Goal: Task Accomplishment & Management: Manage account settings

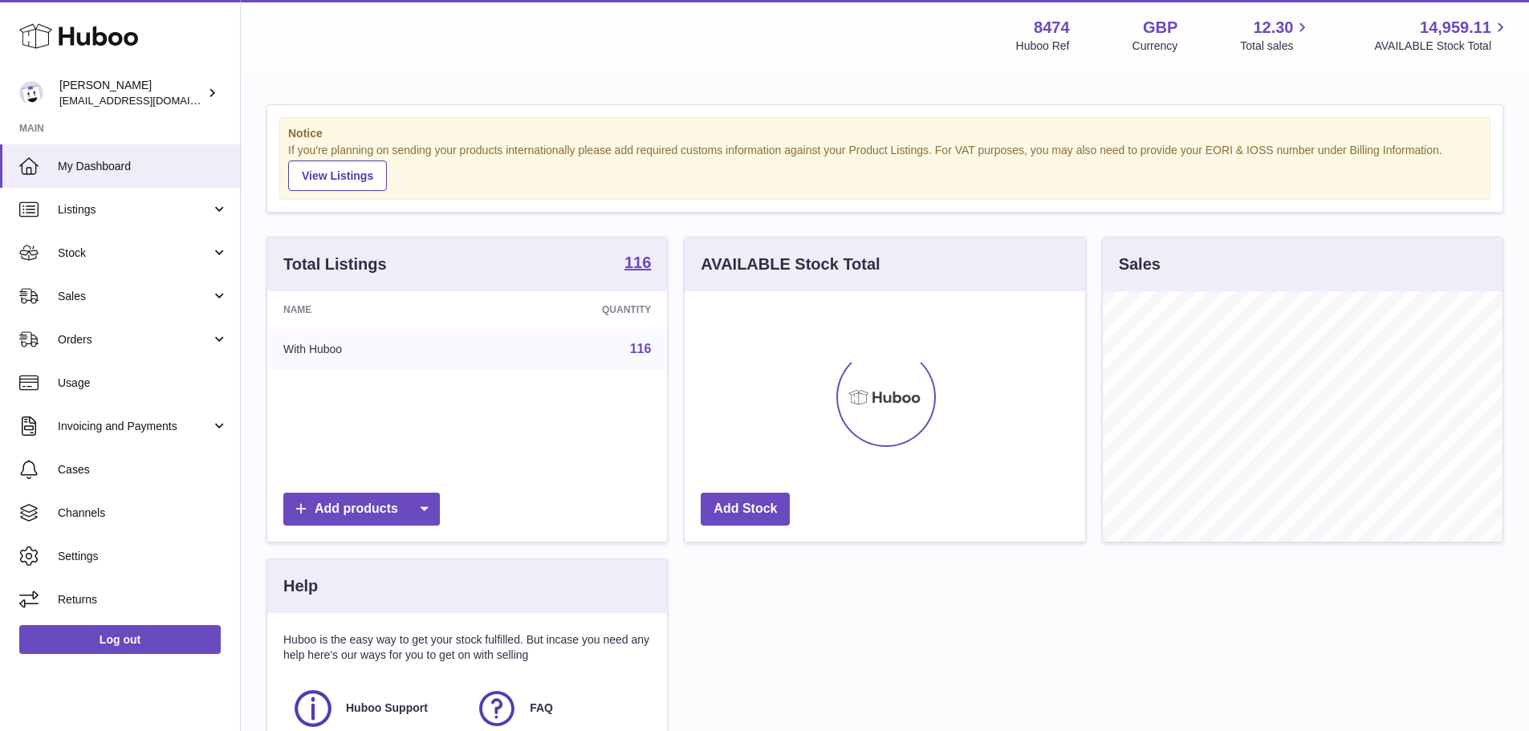
scroll to position [250, 401]
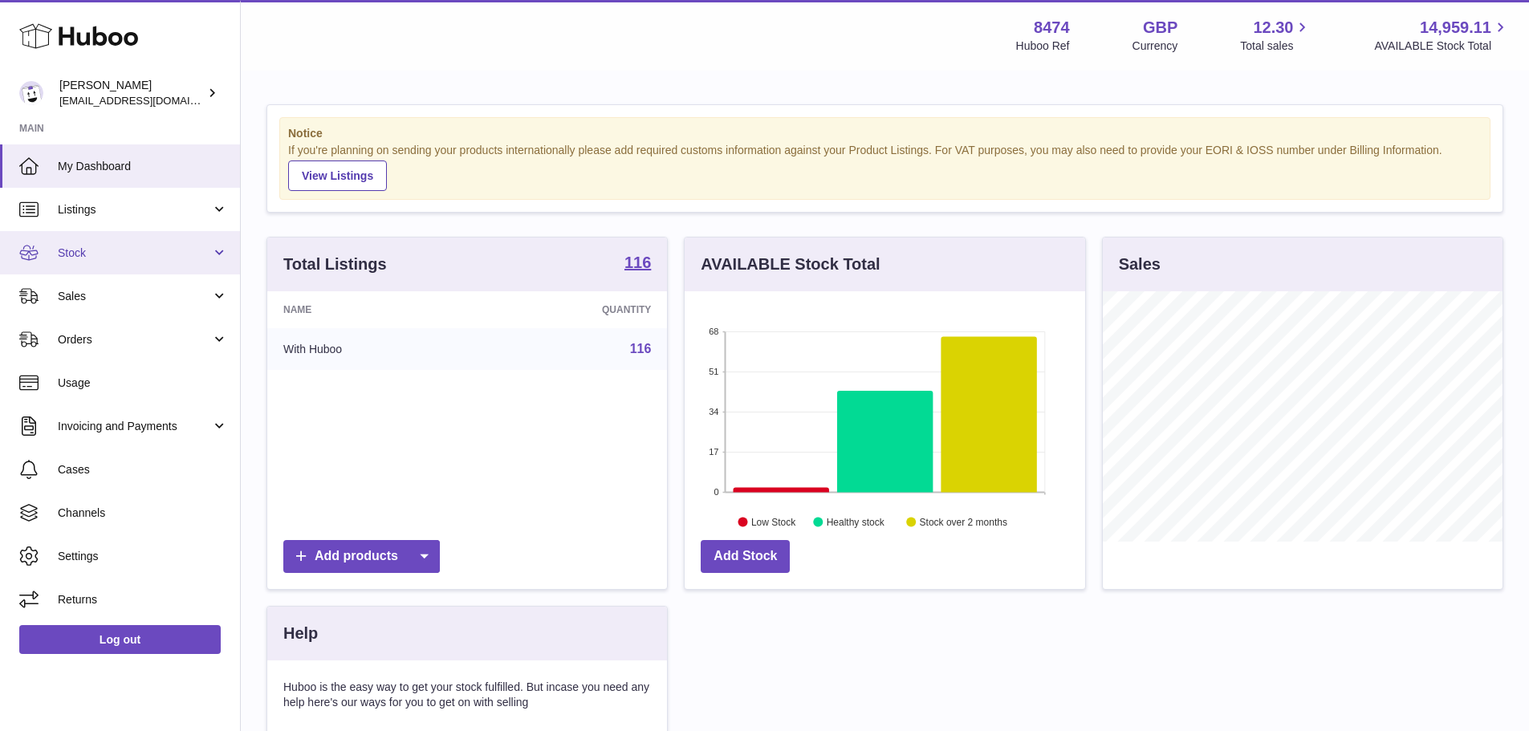
click at [160, 261] on link "Stock" at bounding box center [120, 252] width 240 height 43
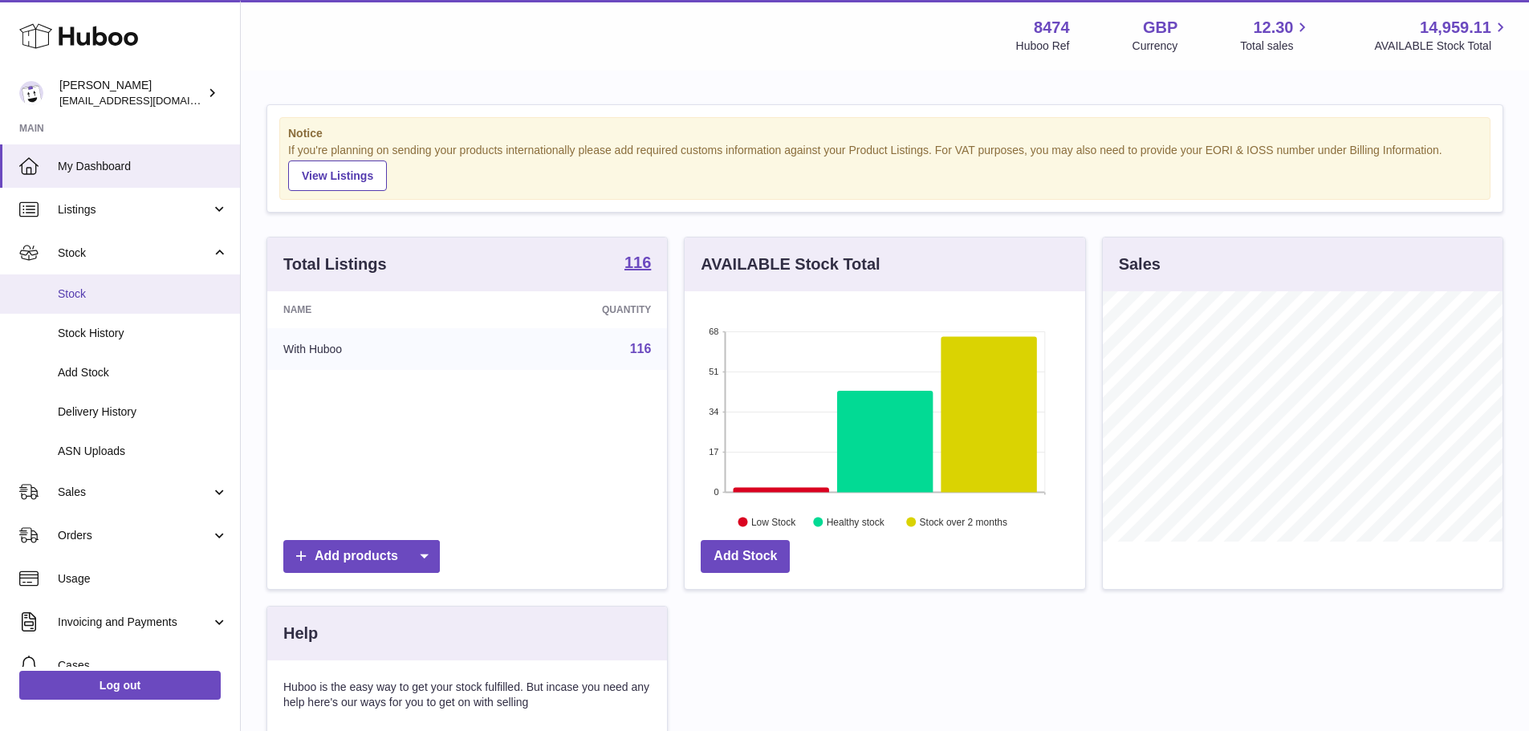
click at [173, 291] on span "Stock" at bounding box center [143, 294] width 170 height 15
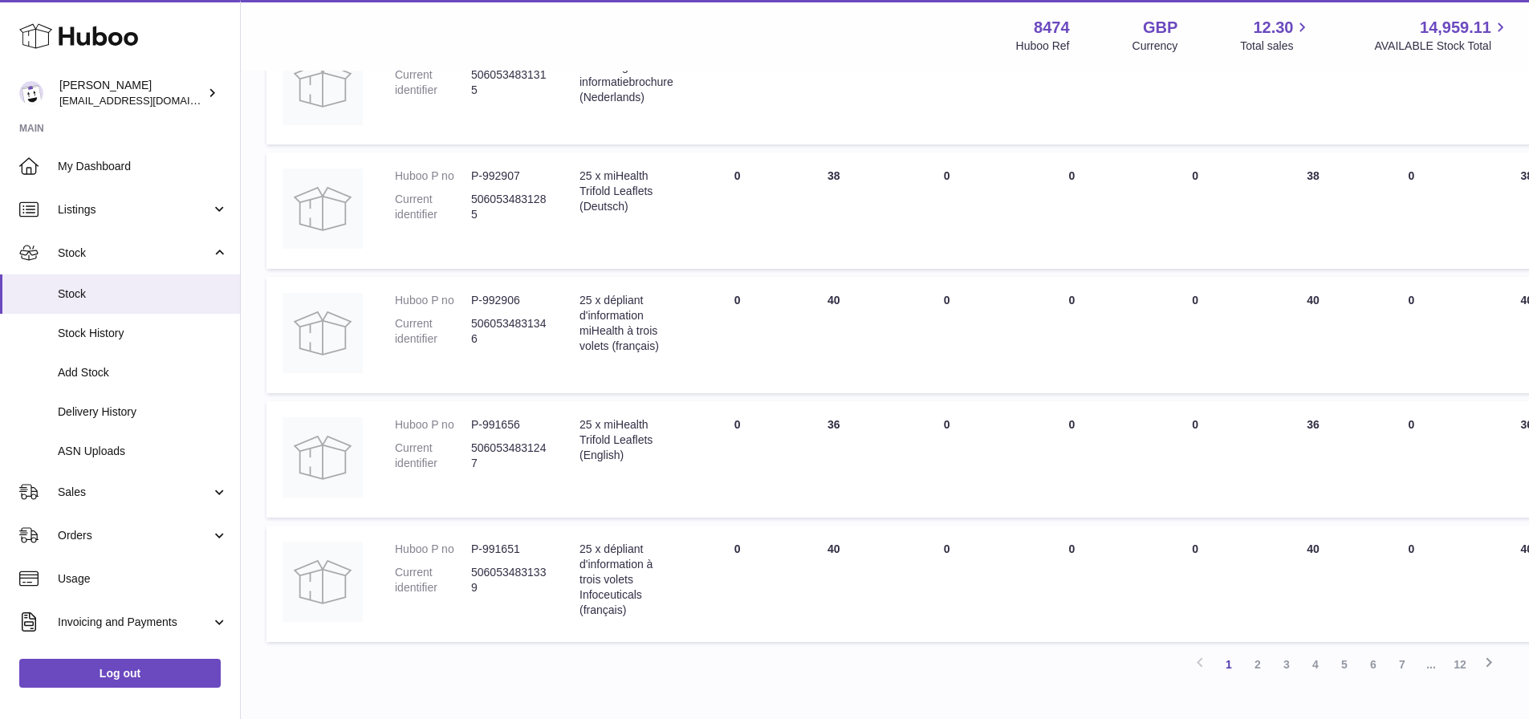
scroll to position [1011, 0]
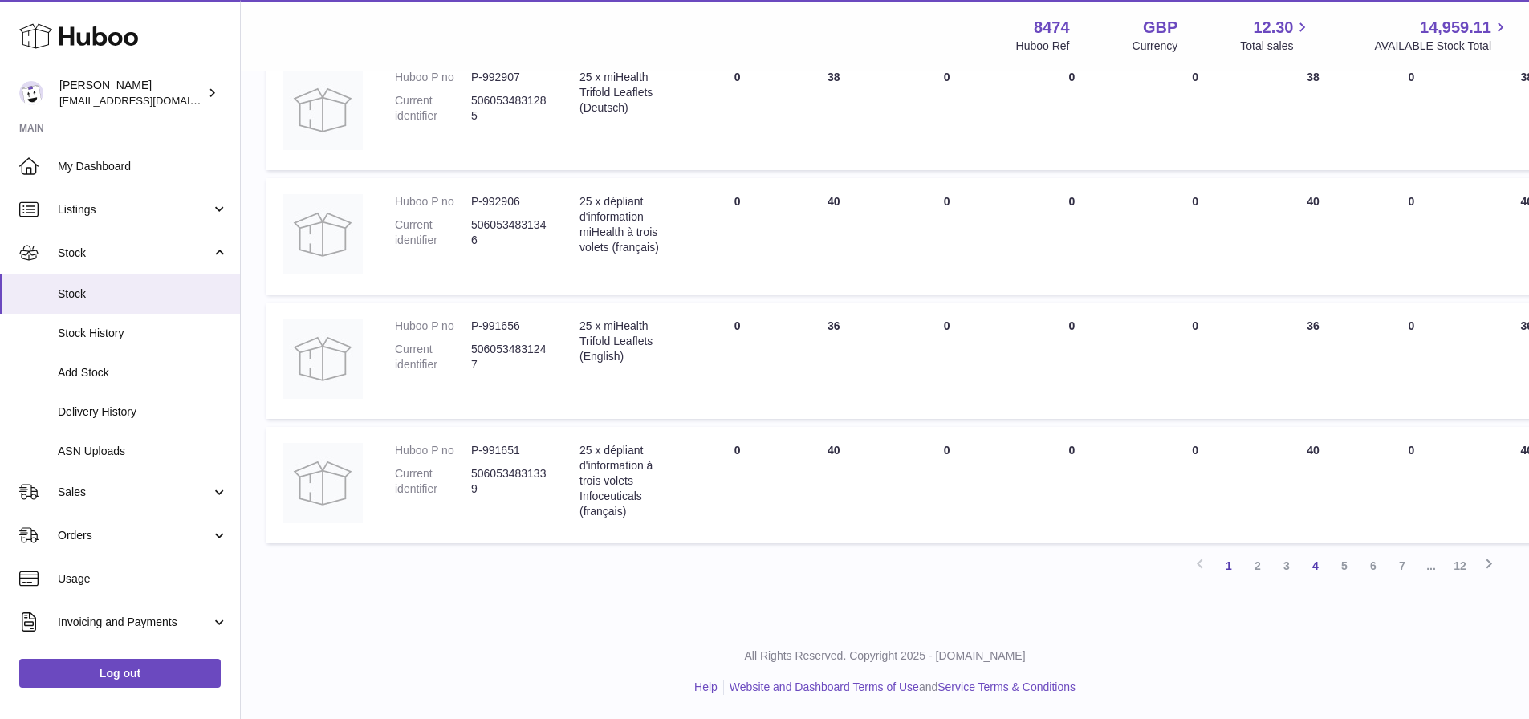
click at [1312, 573] on link "4" at bounding box center [1315, 565] width 29 height 29
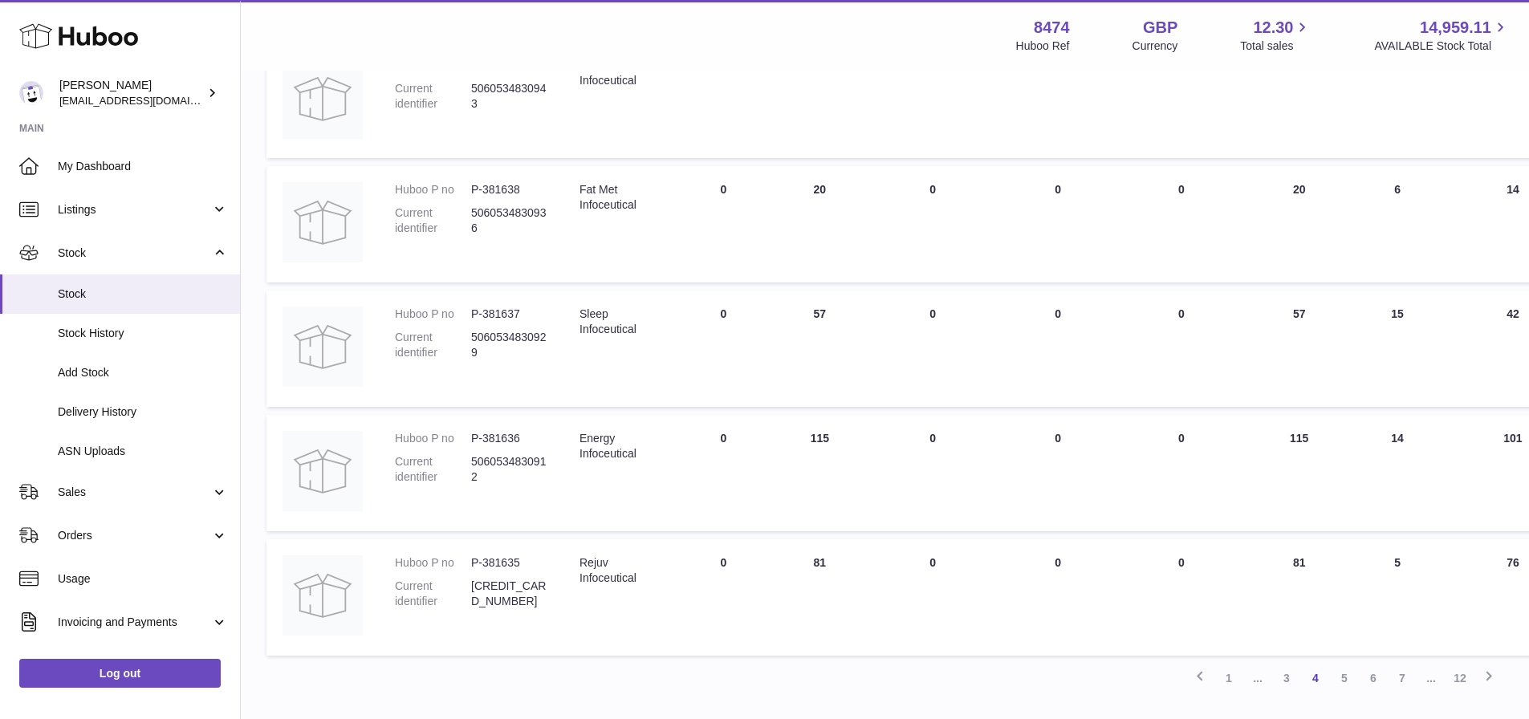
scroll to position [1011, 0]
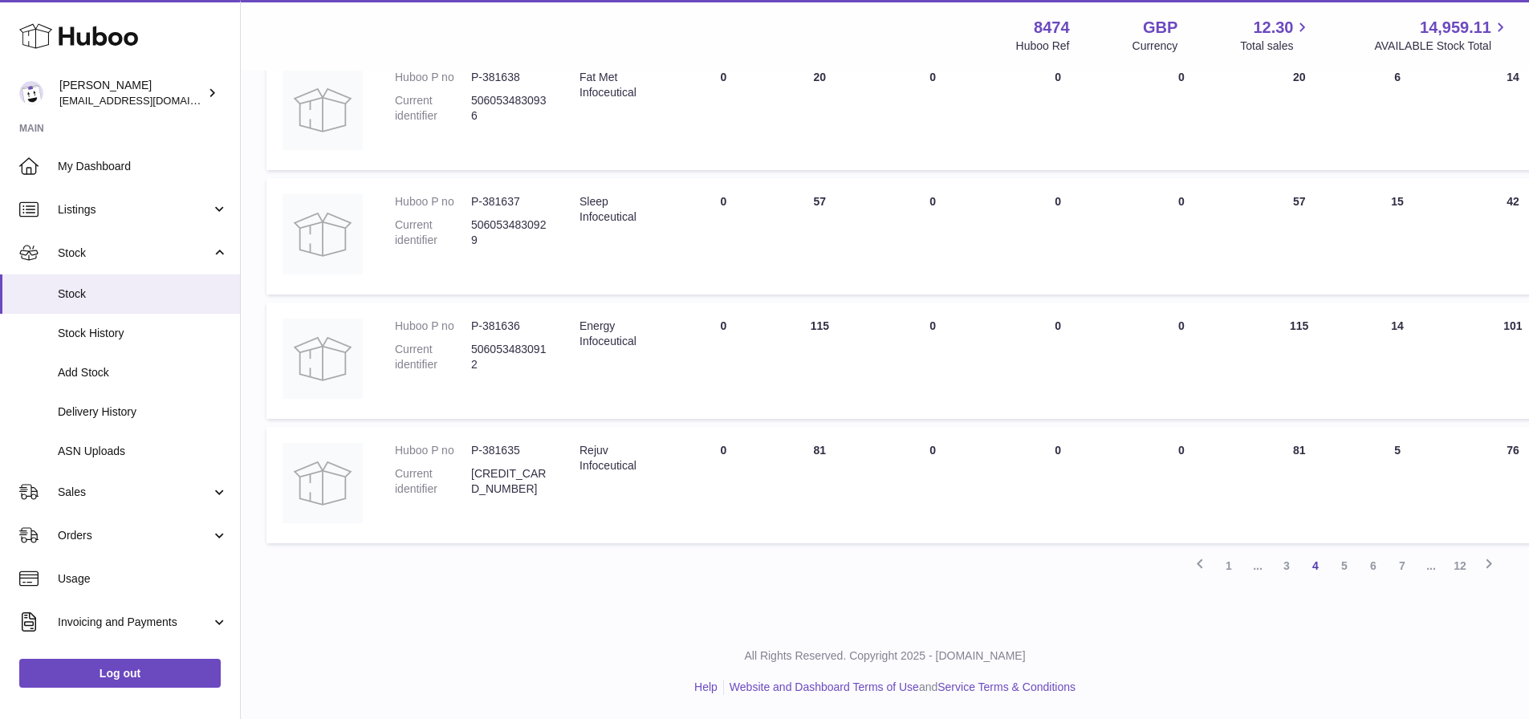
click at [1398, 567] on link "7" at bounding box center [1402, 565] width 29 height 29
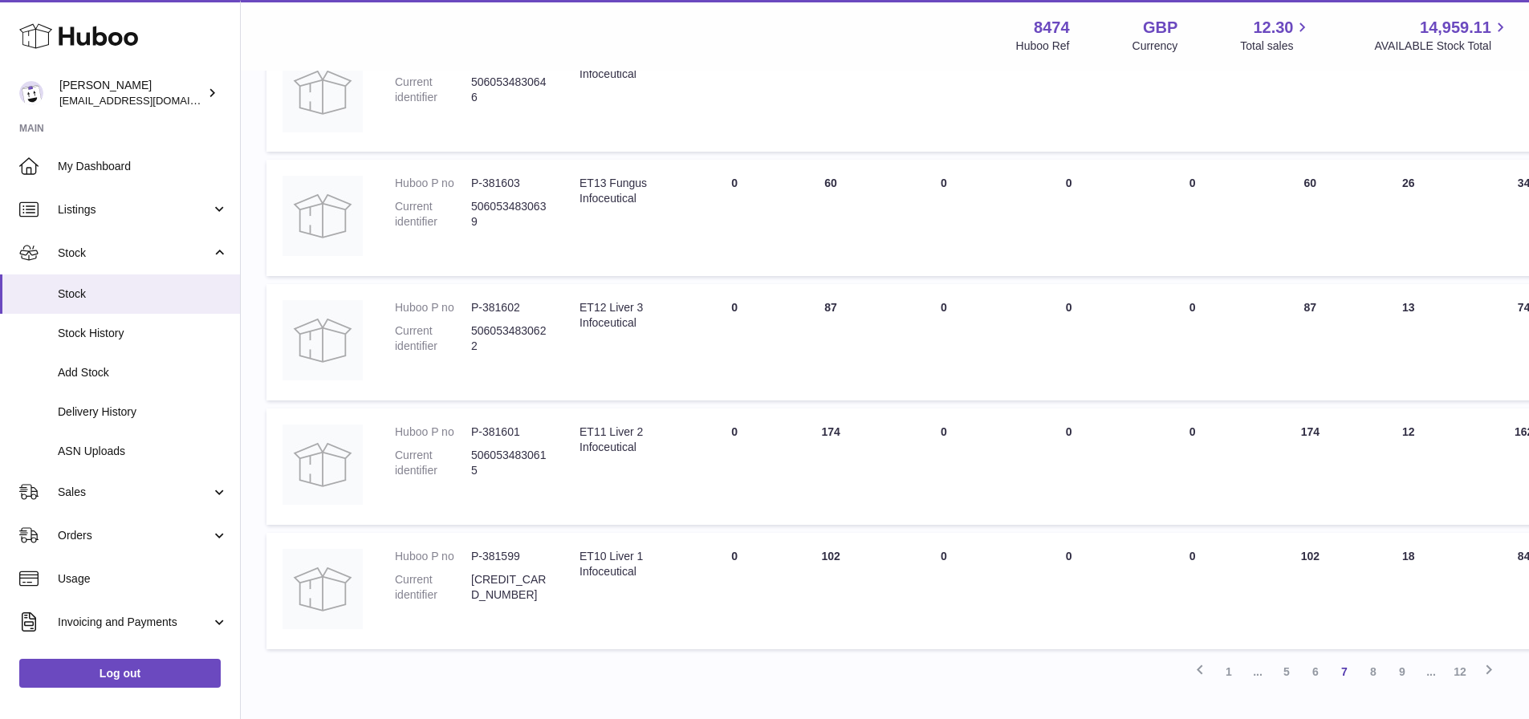
scroll to position [1011, 0]
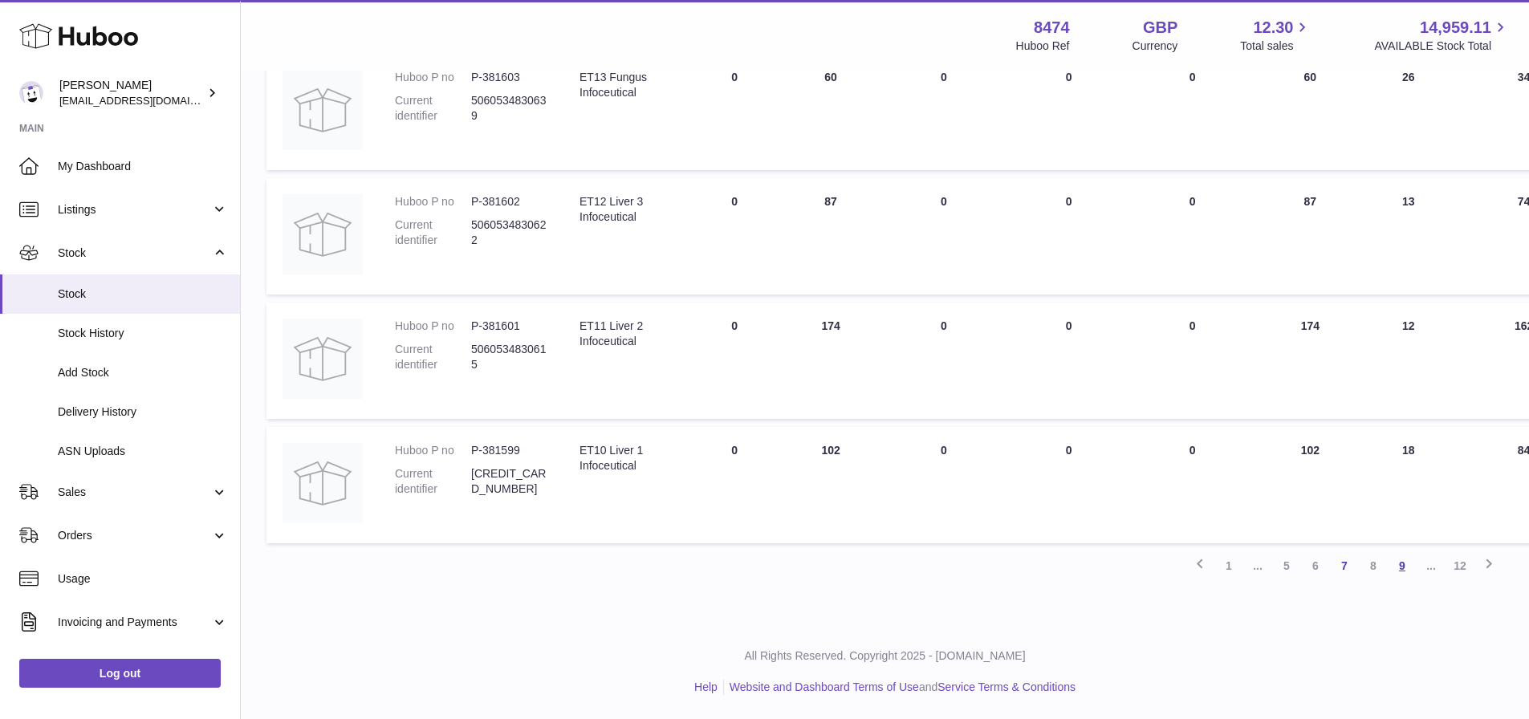
click at [1413, 559] on link "9" at bounding box center [1402, 565] width 29 height 29
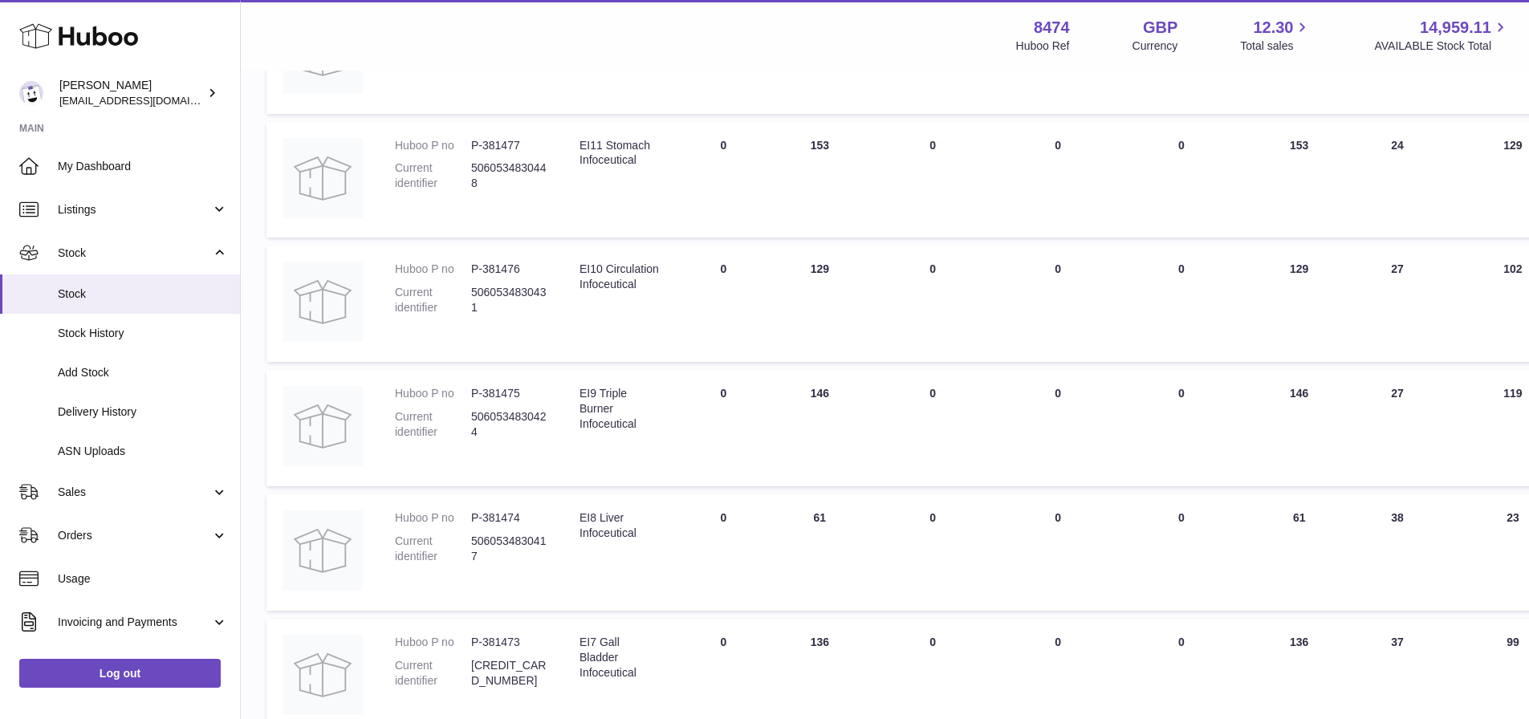
scroll to position [1011, 0]
